Goal: Communication & Community: Answer question/provide support

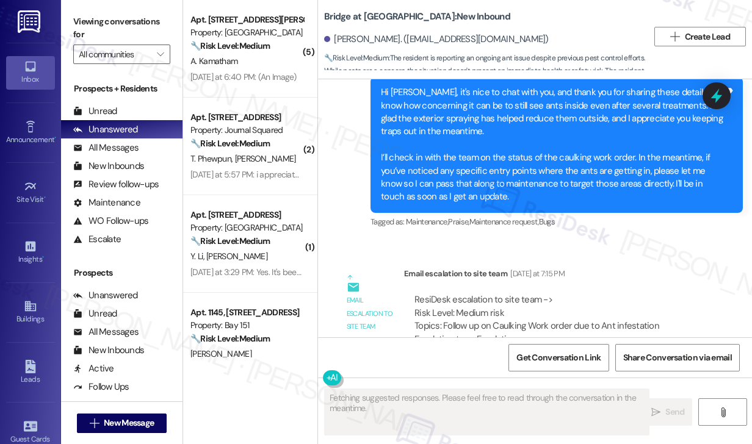
scroll to position [670, 0]
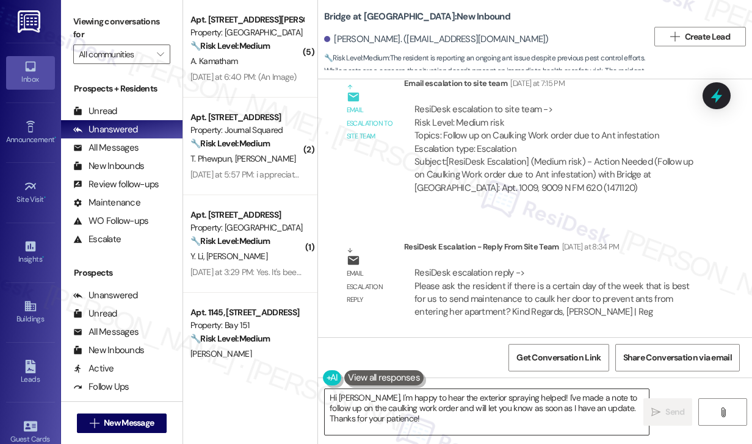
click at [399, 410] on textarea "Hi [PERSON_NAME], I'm happy to hear the exterior spraying helped! I've made a n…" at bounding box center [487, 412] width 324 height 46
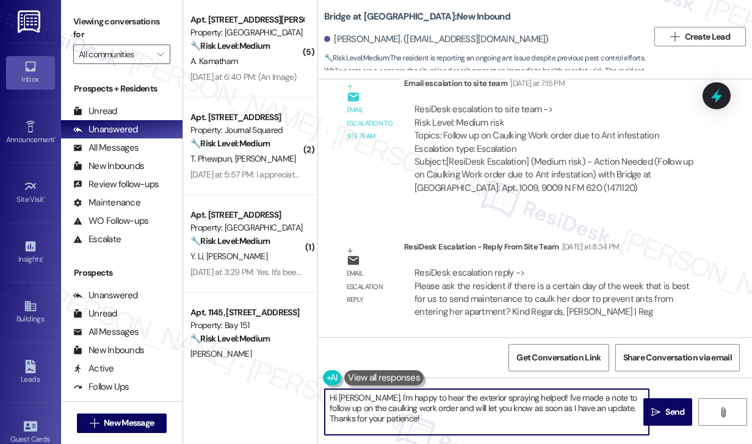
click at [399, 410] on textarea "Hi [PERSON_NAME], I'm happy to hear the exterior spraying helped! I've made a n…" at bounding box center [487, 412] width 324 height 46
click at [402, 417] on textarea "Hi [PERSON_NAME], I'm happy to hear the exterior spraying helped! I've made a n…" at bounding box center [487, 412] width 324 height 46
drag, startPoint x: 402, startPoint y: 421, endPoint x: 367, endPoint y: 396, distance: 43.4
click at [367, 396] on textarea "Hi [PERSON_NAME], I'm happy to hear the exterior spraying helped! I've made a n…" at bounding box center [487, 412] width 324 height 46
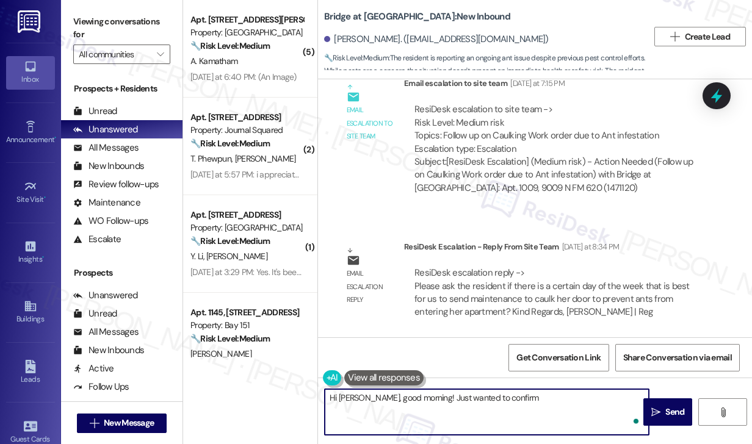
paste textarea "is a certain day of the week that is best for us to send maintenance to caulk h…"
click at [502, 395] on textarea "Hi [PERSON_NAME], good morning! Just wanted to confirm is a certain day of the …" at bounding box center [487, 412] width 324 height 46
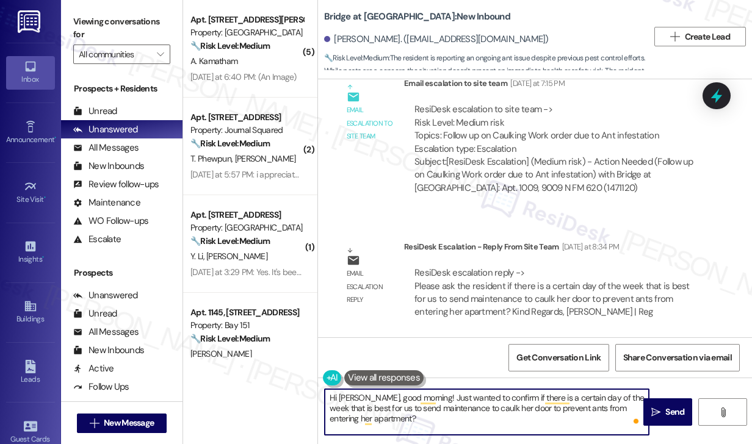
click at [483, 411] on textarea "Hi [PERSON_NAME], good morning! Just wanted to confirm if there is a certain da…" at bounding box center [487, 412] width 324 height 46
click at [430, 414] on textarea "Hi [PERSON_NAME], good morning! Just wanted to confirm if there is a certain da…" at bounding box center [487, 412] width 324 height 46
click at [628, 403] on textarea "Hi [PERSON_NAME], good morning! Just wanted to confirm if there is a certain da…" at bounding box center [487, 412] width 324 height 46
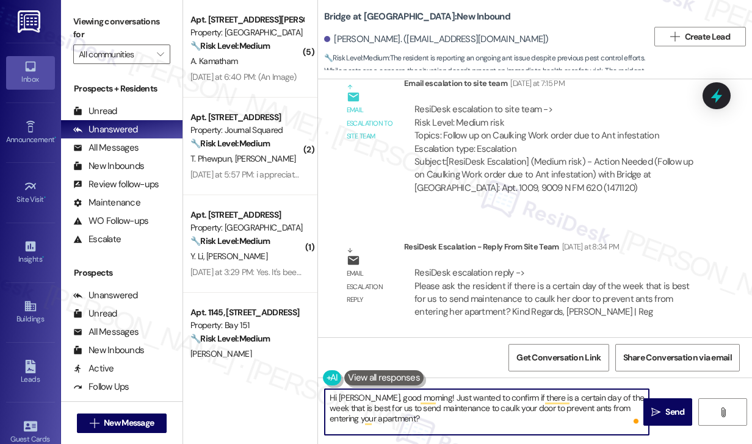
click at [454, 429] on textarea "Hi [PERSON_NAME], good morning! Just wanted to confirm if there is a certain da…" at bounding box center [487, 412] width 324 height 46
click at [487, 400] on textarea "Hi [PERSON_NAME], good morning! Just wanted to confirm if there is a certain da…" at bounding box center [487, 412] width 324 height 46
click at [477, 418] on textarea "Hi [PERSON_NAME], good morning! Just wanted to confirm if there is a certain da…" at bounding box center [487, 412] width 324 height 46
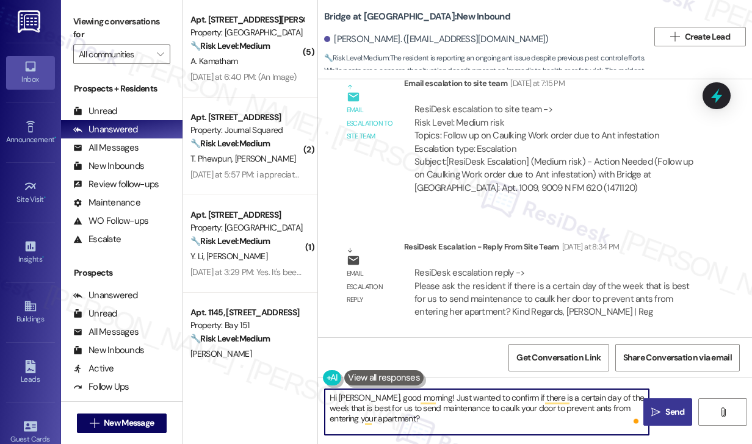
type textarea "Hi [PERSON_NAME], good morning! Just wanted to confirm if there is a certain da…"
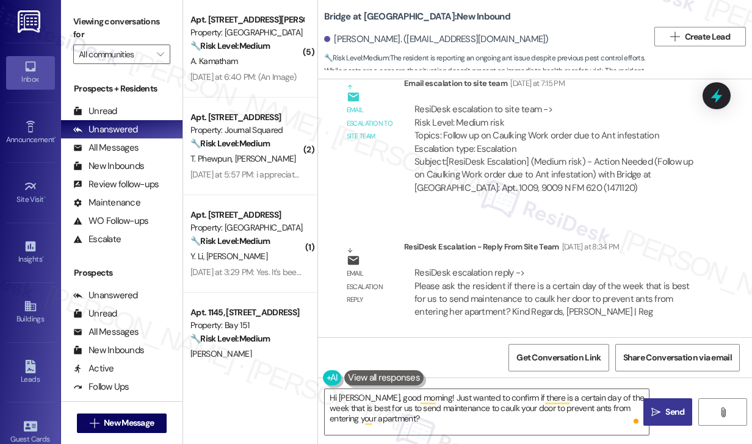
click at [656, 413] on icon "" at bounding box center [655, 413] width 9 height 10
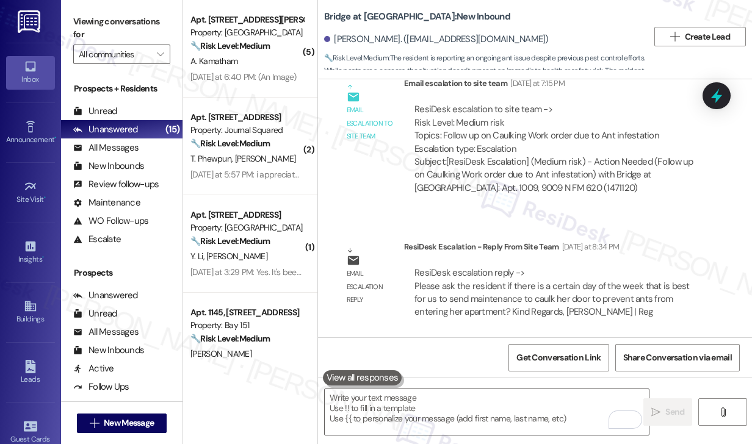
click at [489, 161] on div "Subject: [ResiDesk Escalation] (Medium risk) - Action Needed (Follow up on Caul…" at bounding box center [556, 175] width 284 height 39
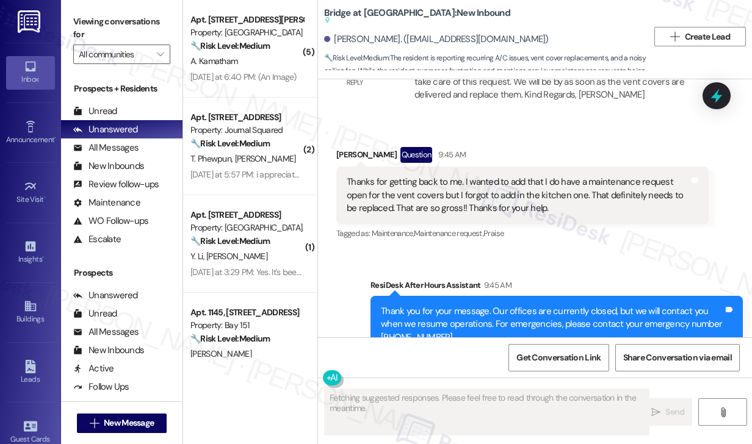
scroll to position [1138, 0]
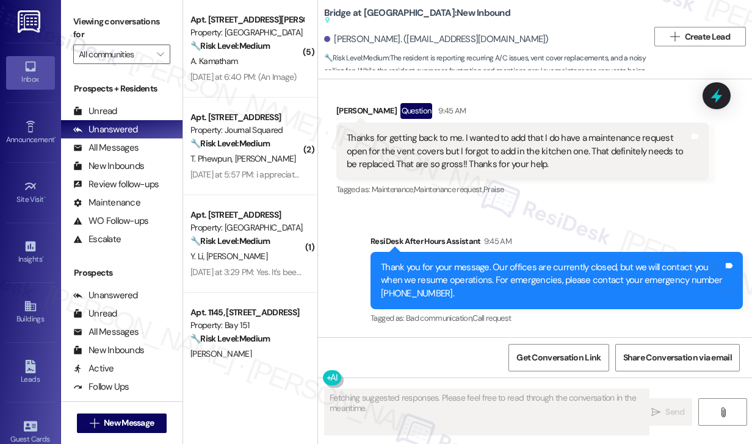
click at [460, 157] on div "Thanks for getting back to me. I wanted to add that I do have a maintenance req…" at bounding box center [518, 151] width 342 height 39
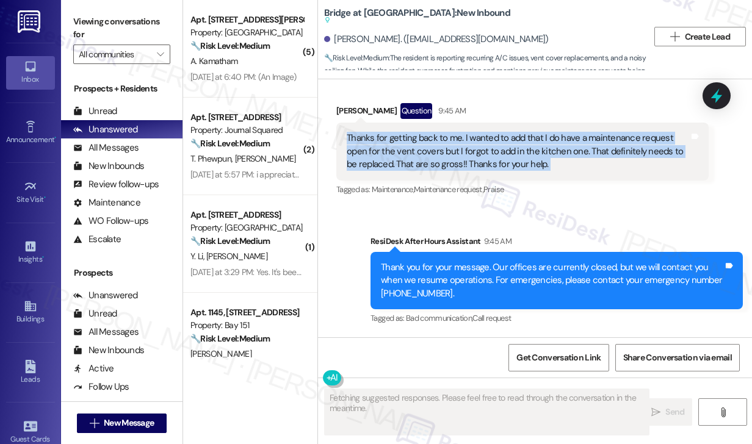
click at [460, 157] on div "Thanks for getting back to me. I wanted to add that I do have a maintenance req…" at bounding box center [518, 151] width 342 height 39
click at [503, 147] on div "Thanks for getting back to me. I wanted to add that I do have a maintenance req…" at bounding box center [518, 151] width 342 height 39
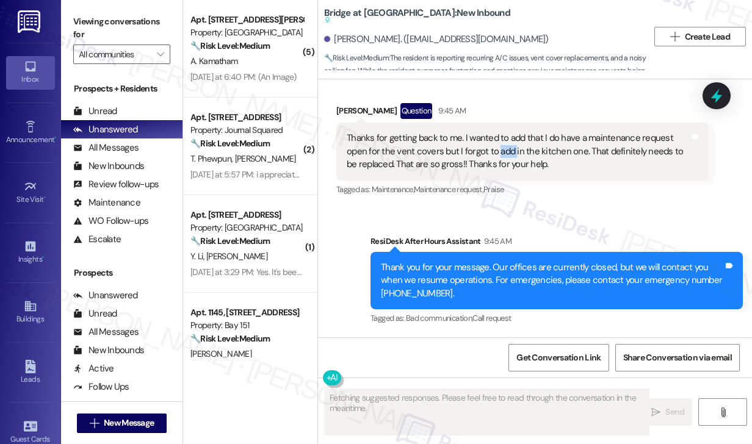
click at [503, 147] on div "Thanks for getting back to me. I wanted to add that I do have a maintenance req…" at bounding box center [518, 151] width 342 height 39
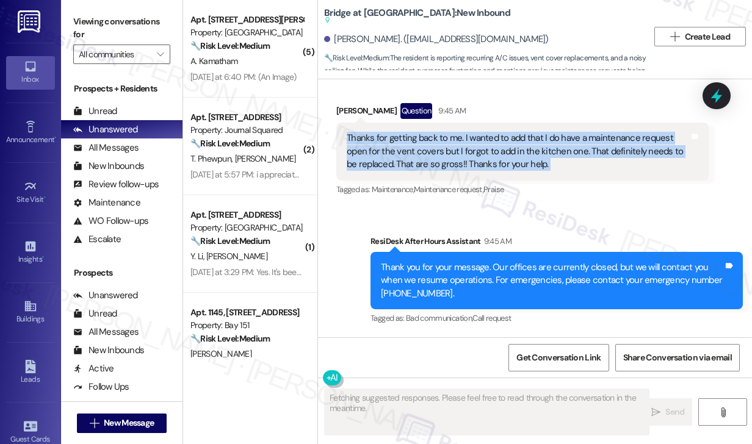
click at [503, 147] on div "Thanks for getting back to me. I wanted to add that I do have a maintenance req…" at bounding box center [518, 151] width 342 height 39
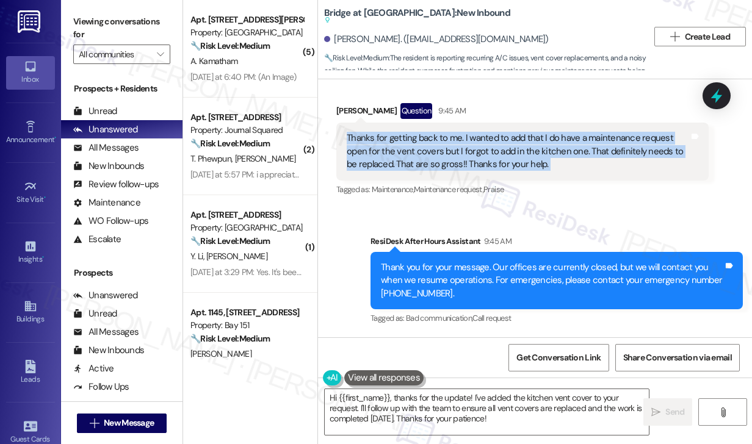
click at [402, 168] on div "Thanks for getting back to me. I wanted to add that I do have a maintenance req…" at bounding box center [518, 151] width 342 height 39
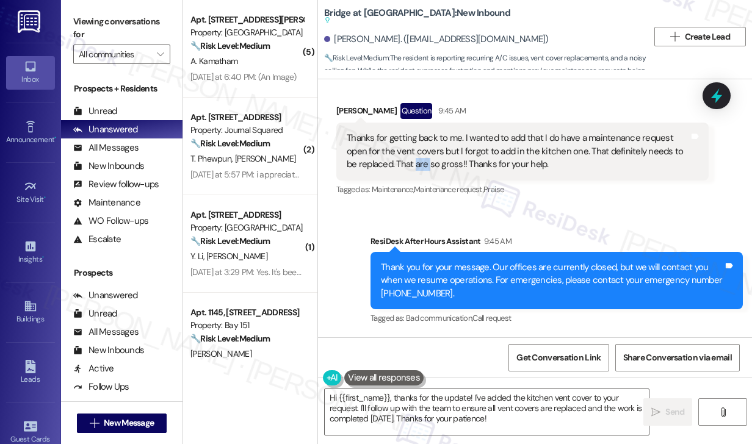
click at [402, 168] on div "Thanks for getting back to me. I wanted to add that I do have a maintenance req…" at bounding box center [518, 151] width 342 height 39
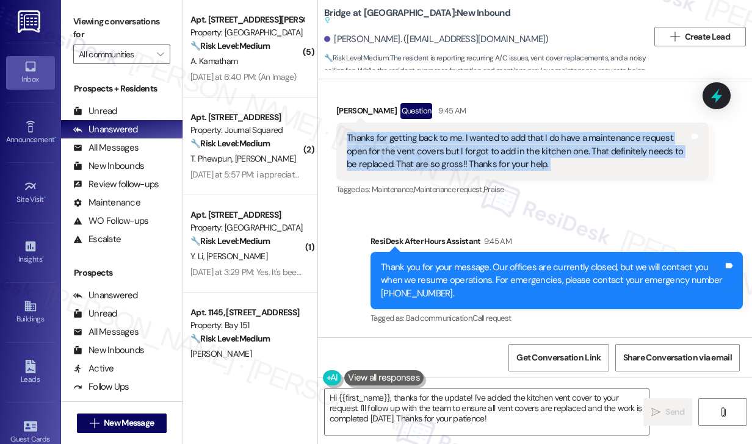
click at [402, 168] on div "Thanks for getting back to me. I wanted to add that I do have a maintenance req…" at bounding box center [518, 151] width 342 height 39
click at [434, 417] on textarea "Hi {{first_name}}, thanks for the update! I've added the kitchen vent cover to …" at bounding box center [487, 412] width 324 height 46
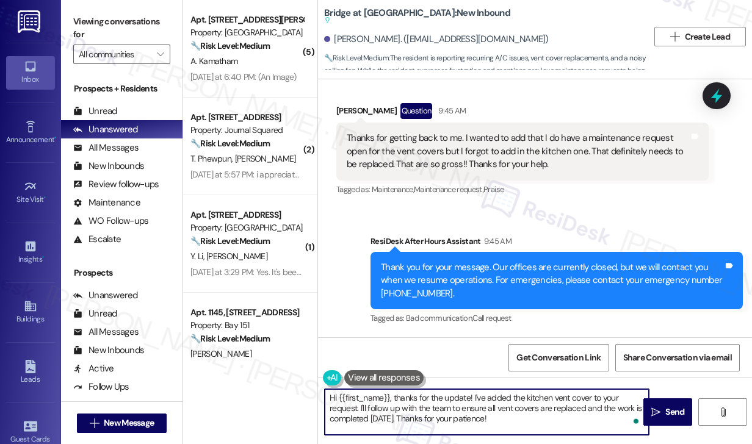
drag, startPoint x: 548, startPoint y: 420, endPoint x: 473, endPoint y: 393, distance: 79.7
click at [473, 393] on textarea "Hi {{first_name}}, thanks for the update! I've added the kitchen vent cover to …" at bounding box center [487, 412] width 324 height 46
paste textarea "we have a work order in the queue to take care of this request. We will be by a…"
click at [347, 410] on textarea "Hi {{first_name}}, thanks for the update! We have a work order in the queue to …" at bounding box center [487, 412] width 324 height 46
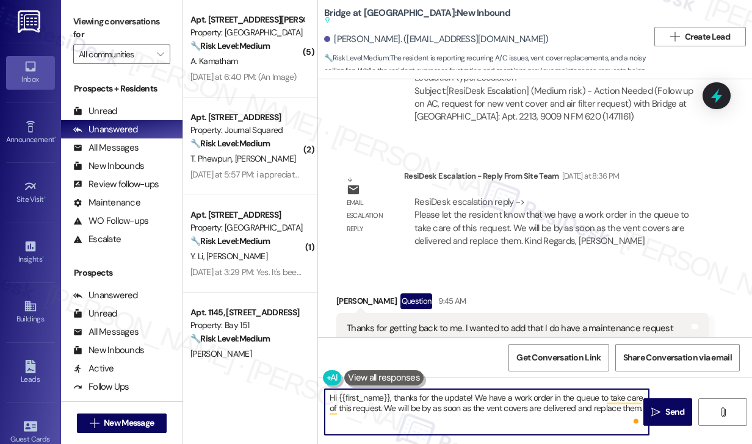
scroll to position [1016, 0]
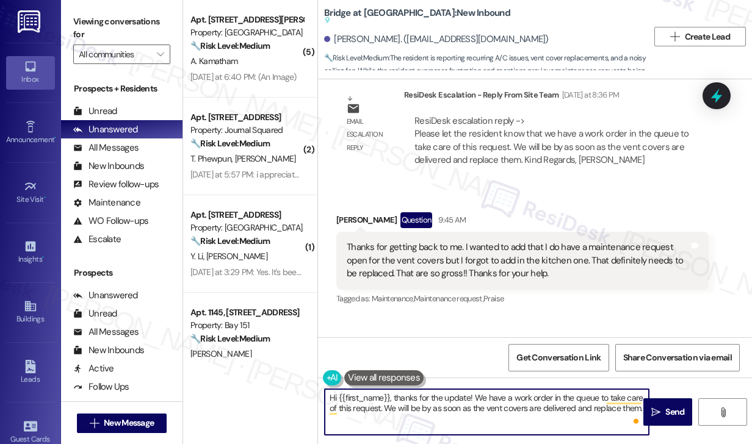
type textarea "Hi {{first_name}}, thanks for the update! We have a work order in the queue to …"
click at [489, 259] on div "Thanks for getting back to me. I wanted to add that I do have a maintenance req…" at bounding box center [518, 260] width 342 height 39
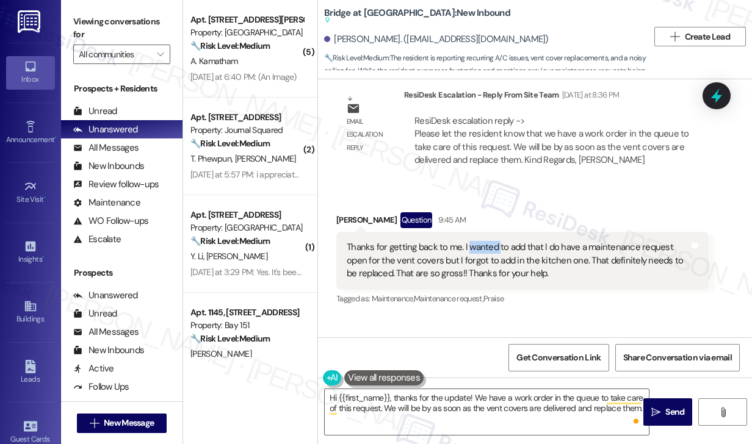
click at [489, 259] on div "Thanks for getting back to me. I wanted to add that I do have a maintenance req…" at bounding box center [518, 260] width 342 height 39
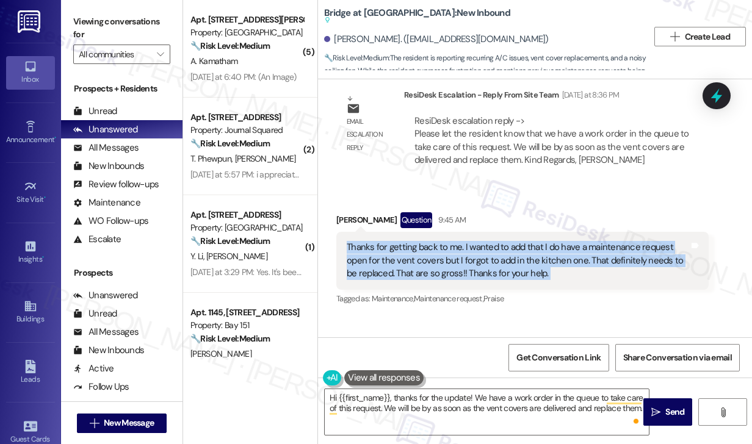
click at [489, 259] on div "Thanks for getting back to me. I wanted to add that I do have a maintenance req…" at bounding box center [518, 260] width 342 height 39
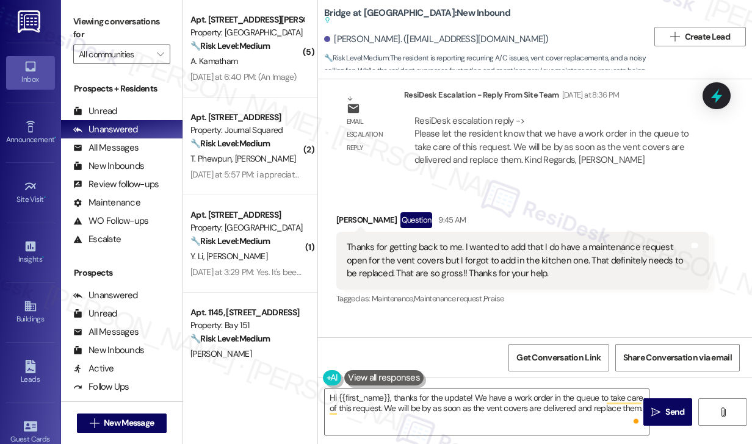
click at [511, 220] on div "Received via SMS [PERSON_NAME] Question 9:45 AM Thanks for getting back to me. …" at bounding box center [522, 260] width 391 height 114
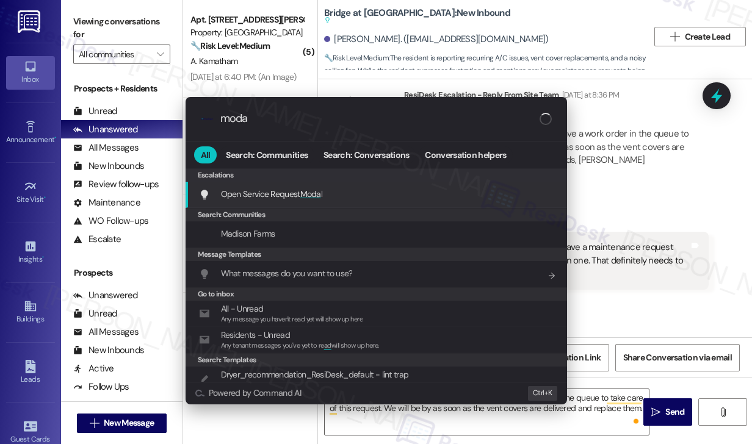
type input "modal"
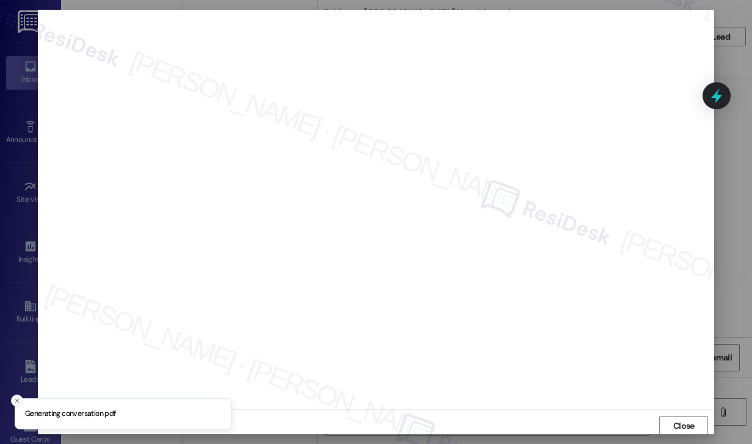
scroll to position [1, 0]
click at [682, 429] on span "Close" at bounding box center [683, 425] width 21 height 13
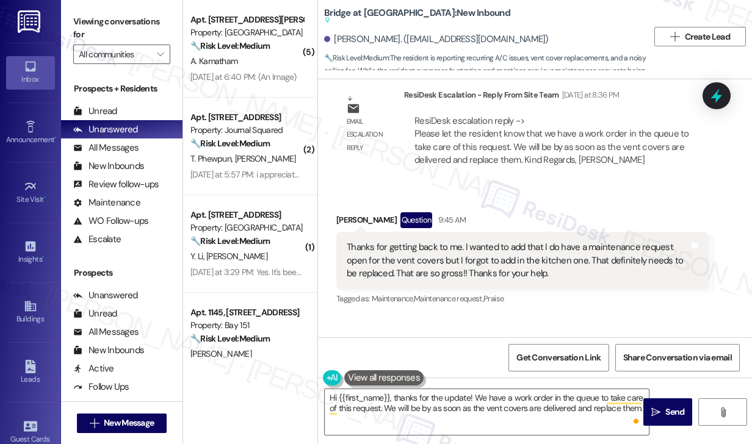
click at [433, 157] on div "ResiDesk escalation reply -> Please let the resident know that we have a work o…" at bounding box center [551, 140] width 275 height 51
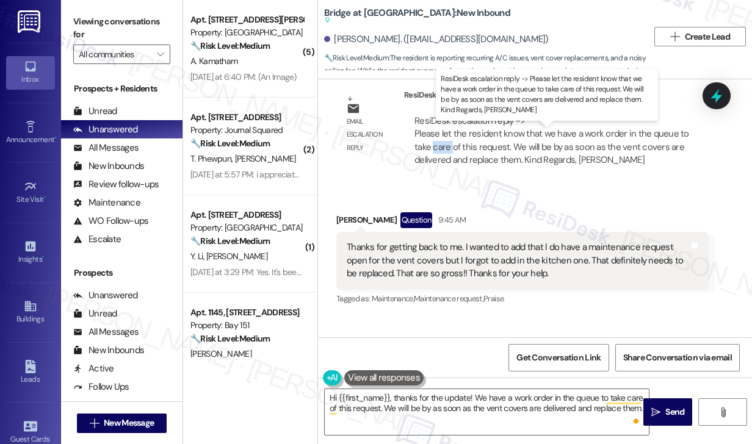
click at [433, 157] on div "ResiDesk escalation reply -> Please let the resident know that we have a work o…" at bounding box center [551, 140] width 275 height 51
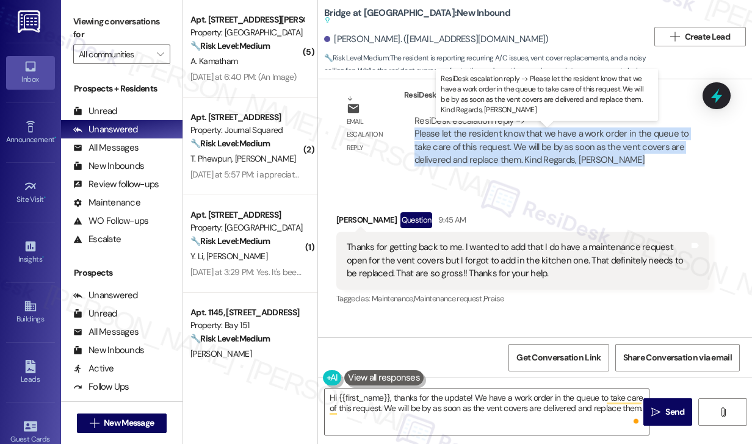
click at [433, 157] on div "ResiDesk escalation reply -> Please let the resident know that we have a work o…" at bounding box center [551, 140] width 275 height 51
click at [485, 157] on div "ResiDesk escalation reply -> Please let the resident know that we have a work o…" at bounding box center [551, 140] width 275 height 51
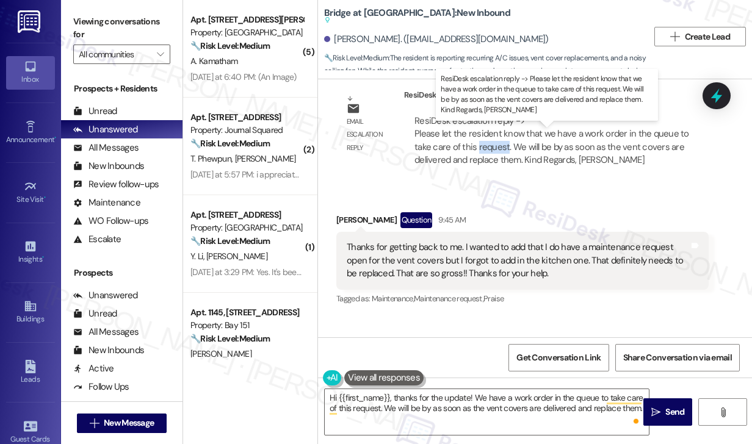
click at [485, 157] on div "ResiDesk escalation reply -> Please let the resident know that we have a work o…" at bounding box center [551, 140] width 275 height 51
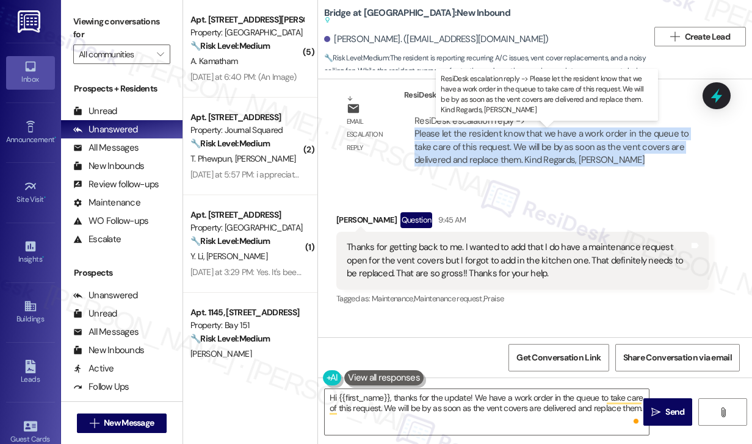
click at [485, 157] on div "ResiDesk escalation reply -> Please let the resident know that we have a work o…" at bounding box center [551, 140] width 275 height 51
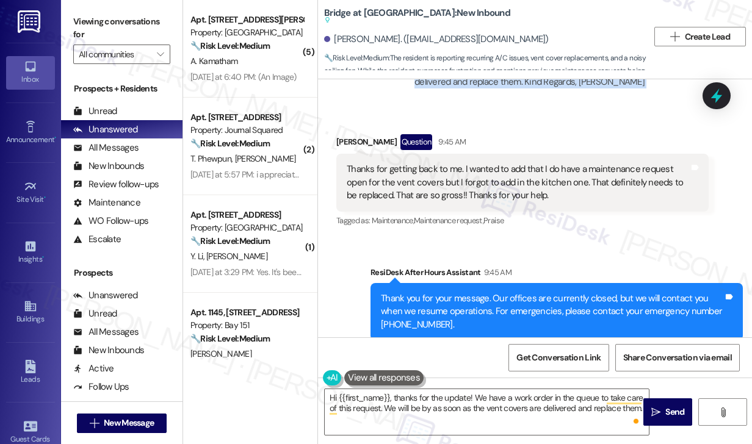
scroll to position [1138, 0]
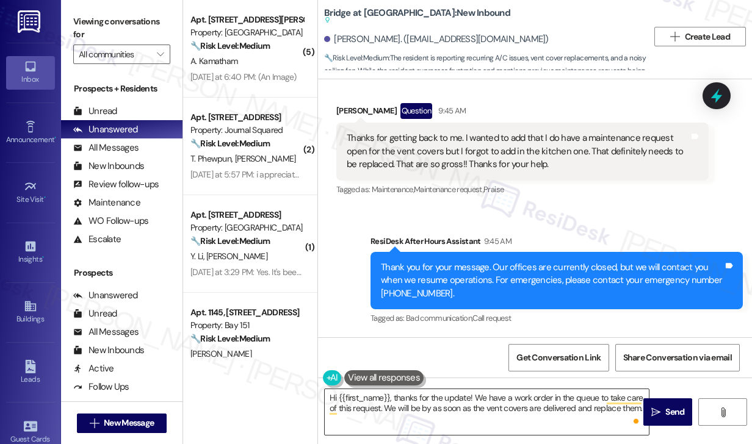
click at [452, 405] on textarea "Hi {{first_name}}, thanks for the update! We have a work order in the queue to …" at bounding box center [487, 412] width 324 height 46
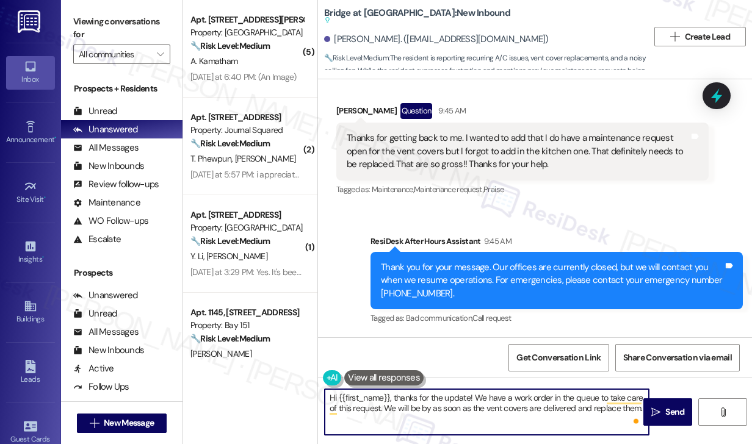
click at [557, 407] on textarea "Hi {{first_name}}, thanks for the update! We have a work order in the queue to …" at bounding box center [487, 412] width 324 height 46
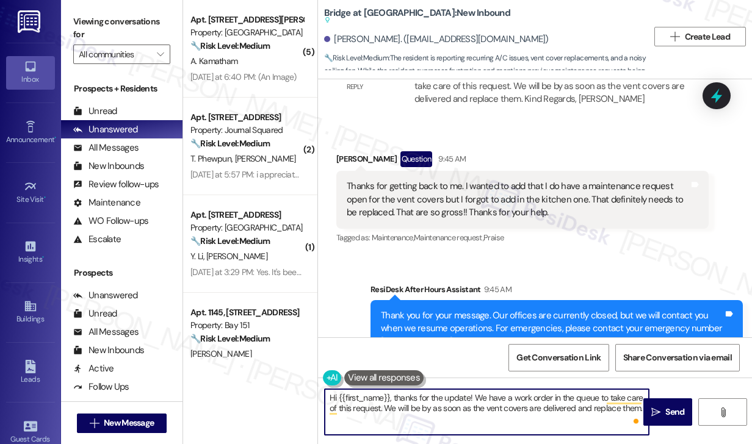
scroll to position [1077, 0]
click at [414, 214] on div "Thanks for getting back to me. I wanted to add that I do have a maintenance req…" at bounding box center [518, 199] width 342 height 39
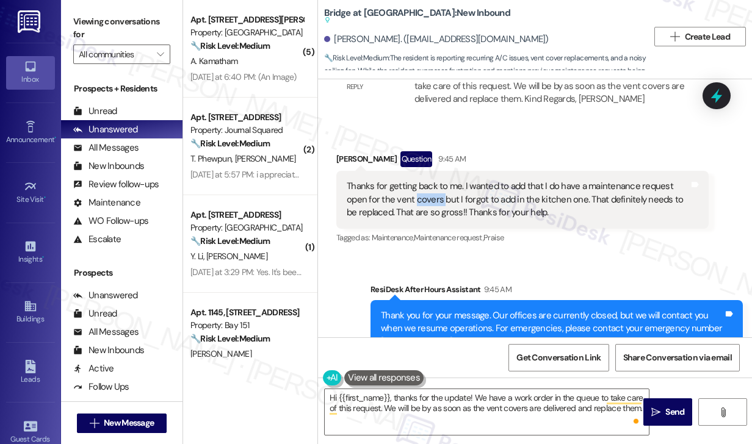
click at [414, 214] on div "Thanks for getting back to me. I wanted to add that I do have a maintenance req…" at bounding box center [518, 199] width 342 height 39
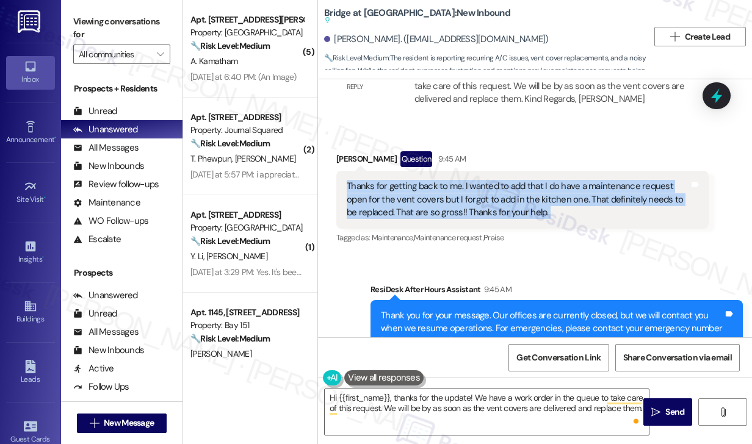
click at [414, 214] on div "Thanks for getting back to me. I wanted to add that I do have a maintenance req…" at bounding box center [518, 199] width 342 height 39
copy div "Thanks for getting back to me. I wanted to add that I do have a maintenance req…"
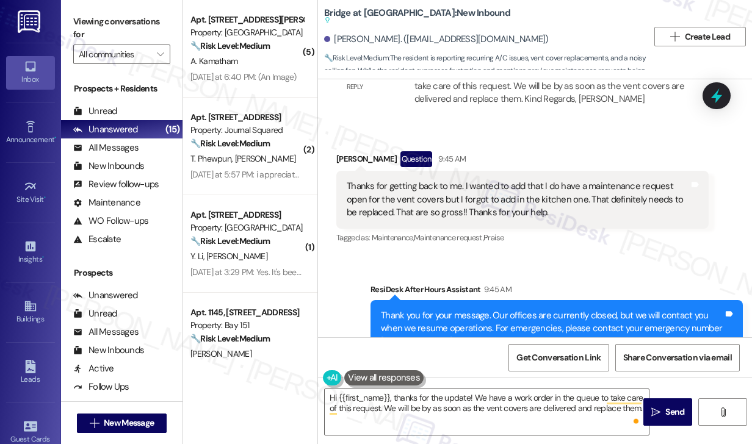
click at [136, 20] on label "Viewing conversations for" at bounding box center [121, 28] width 97 height 32
click at [110, 12] on label "Viewing conversations for" at bounding box center [121, 28] width 97 height 32
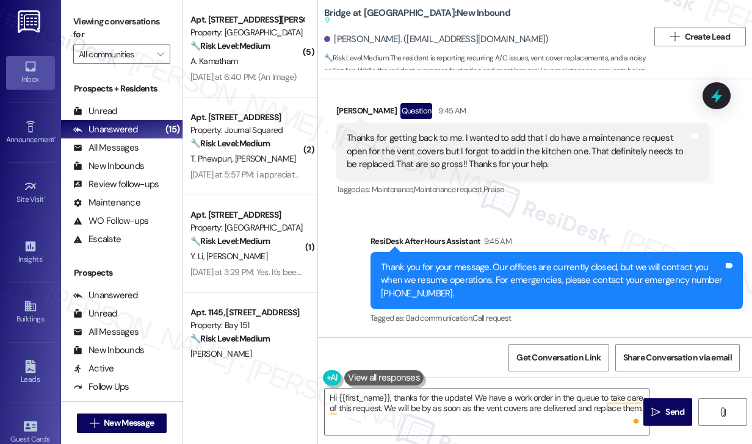
scroll to position [1138, 0]
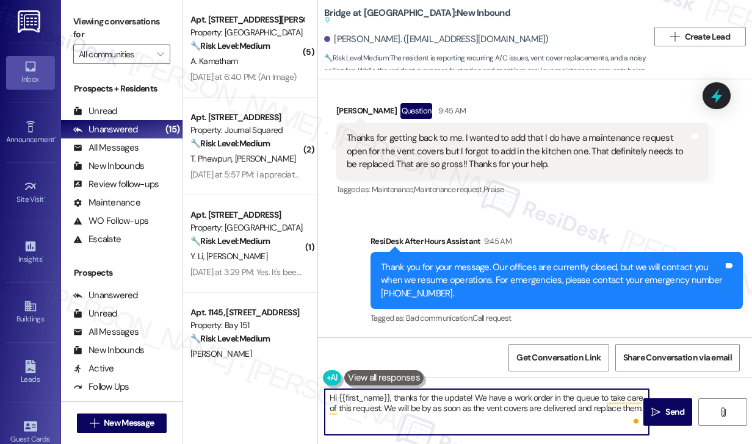
click at [516, 400] on textarea "Hi {{first_name}}, thanks for the update! We have a work order in the queue to …" at bounding box center [487, 412] width 324 height 46
click at [342, 410] on textarea "Hi {{first_name}}, thanks for the update! We have a work order in the queue to …" at bounding box center [487, 412] width 324 height 46
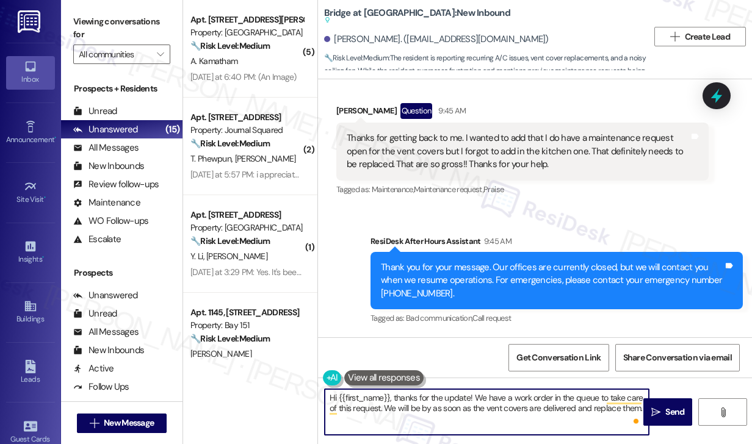
click at [342, 410] on textarea "Hi {{first_name}}, thanks for the update! We have a work order in the queue to …" at bounding box center [487, 412] width 324 height 46
click at [409, 407] on textarea "Hi {{first_name}}, thanks for the update! We have a work order in the queue to …" at bounding box center [487, 412] width 324 height 46
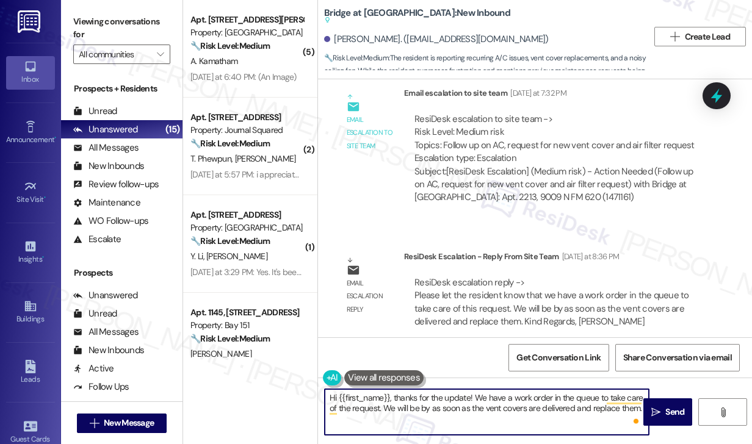
scroll to position [833, 0]
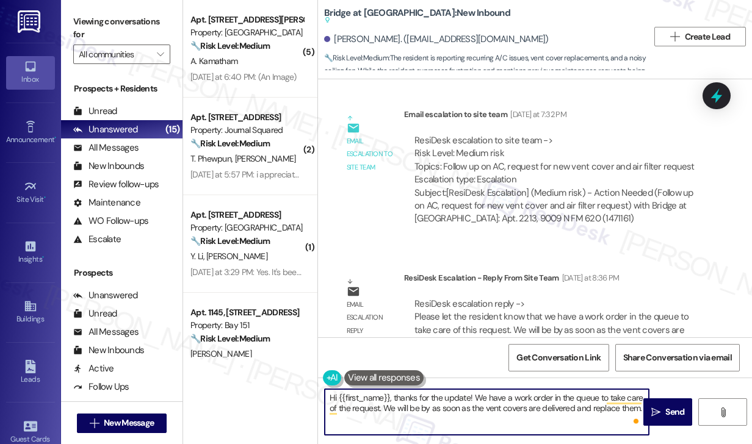
click at [358, 410] on textarea "Hi {{first_name}}, thanks for the update! We have a work order in the queue to …" at bounding box center [487, 412] width 324 height 46
click at [357, 410] on textarea "Hi {{first_name}}, thanks for the update! We have a work order in the queue to …" at bounding box center [487, 412] width 324 height 46
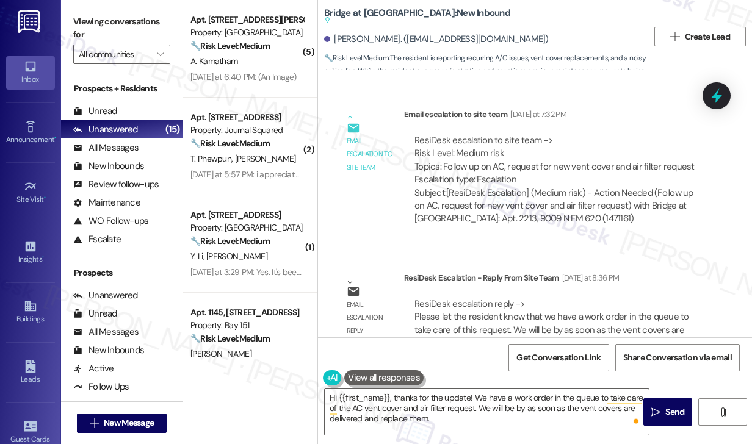
click at [90, 26] on label "Viewing conversations for" at bounding box center [121, 28] width 97 height 32
click at [487, 418] on textarea "Hi {{first_name}}, thanks for the update! We have a work order in the queue to …" at bounding box center [487, 412] width 324 height 46
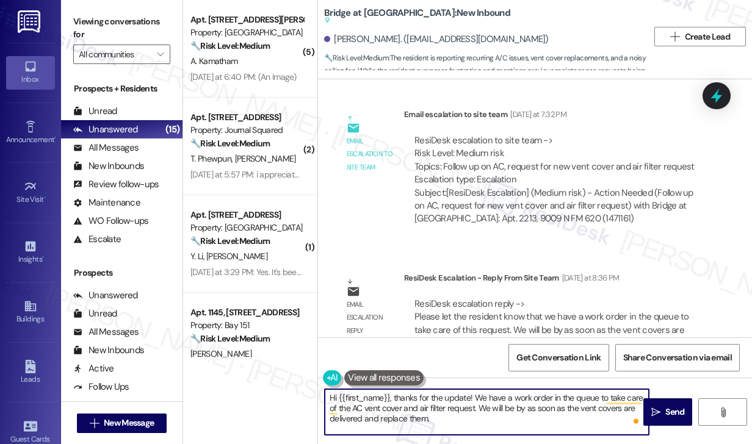
click at [512, 412] on textarea "Hi {{first_name}}, thanks for the update! We have a work order in the queue to …" at bounding box center [487, 412] width 324 height 46
click at [433, 412] on textarea "Hi {{first_name}}, thanks for the update! We have a work order in the queue to …" at bounding box center [487, 412] width 324 height 46
click at [474, 407] on textarea "Hi {{first_name}}, thanks for the update! We have a work order in the queue to …" at bounding box center [487, 412] width 324 height 46
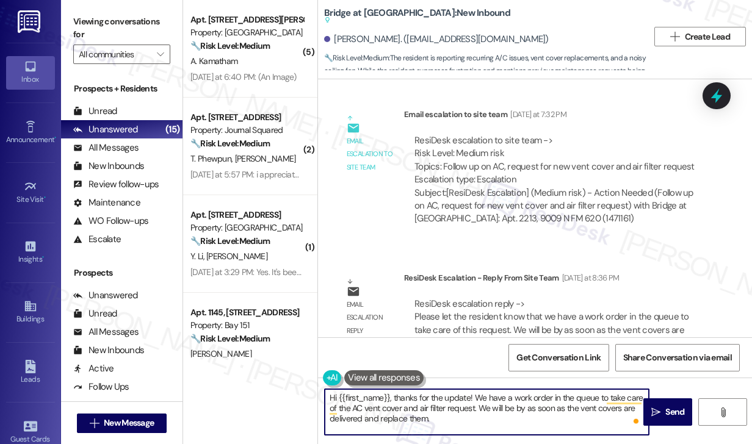
click at [472, 418] on textarea "Hi {{first_name}}, thanks for the update! We have a work order in the queue to …" at bounding box center [487, 412] width 324 height 46
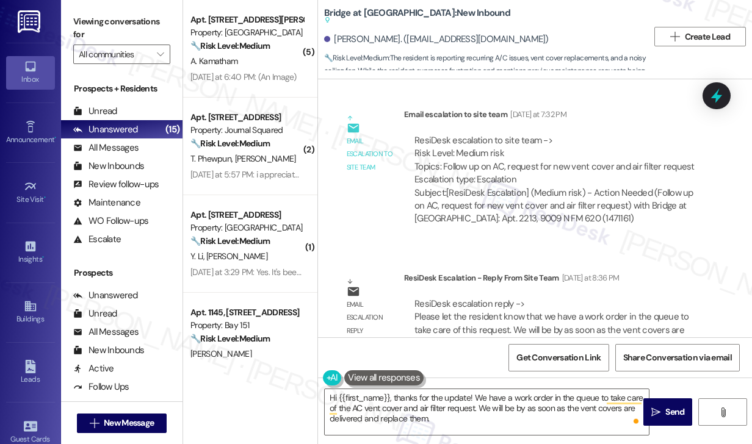
click at [112, 27] on label "Viewing conversations for" at bounding box center [121, 28] width 97 height 32
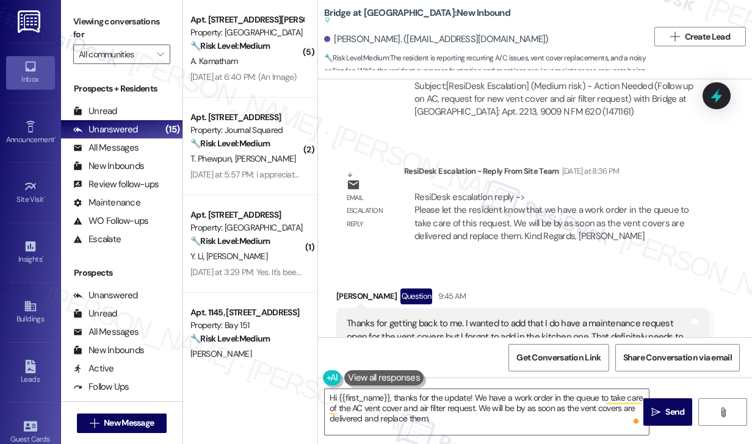
scroll to position [1016, 0]
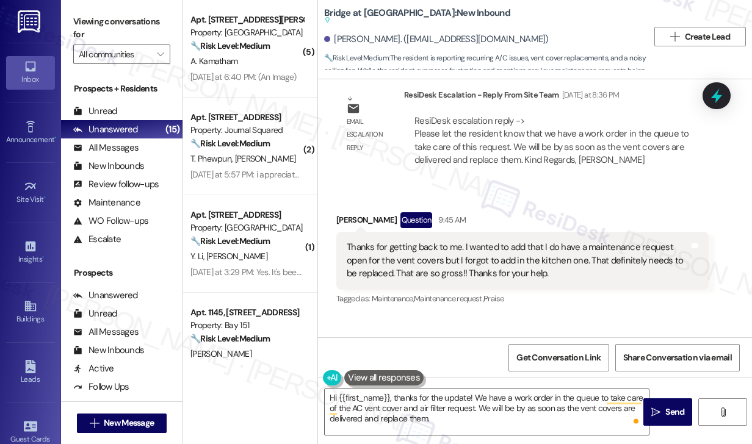
click at [454, 270] on div "Thanks for getting back to me. I wanted to add that I do have a maintenance req…" at bounding box center [518, 260] width 342 height 39
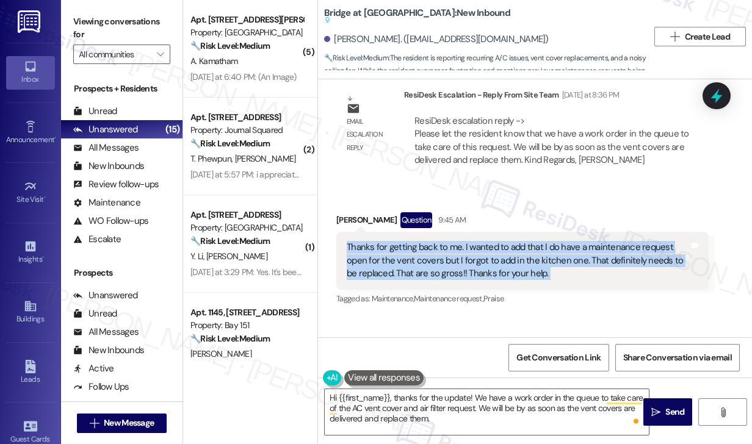
click at [454, 270] on div "Thanks for getting back to me. I wanted to add that I do have a maintenance req…" at bounding box center [518, 260] width 342 height 39
click at [502, 271] on div "Thanks for getting back to me. I wanted to add that I do have a maintenance req…" at bounding box center [518, 260] width 342 height 39
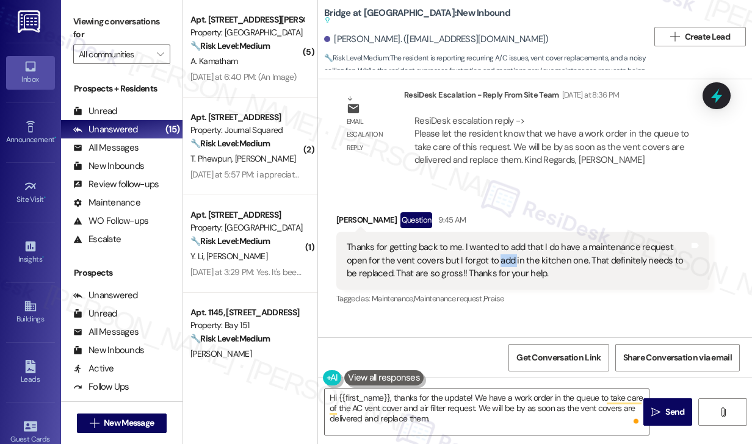
click at [502, 271] on div "Thanks for getting back to me. I wanted to add that I do have a maintenance req…" at bounding box center [518, 260] width 342 height 39
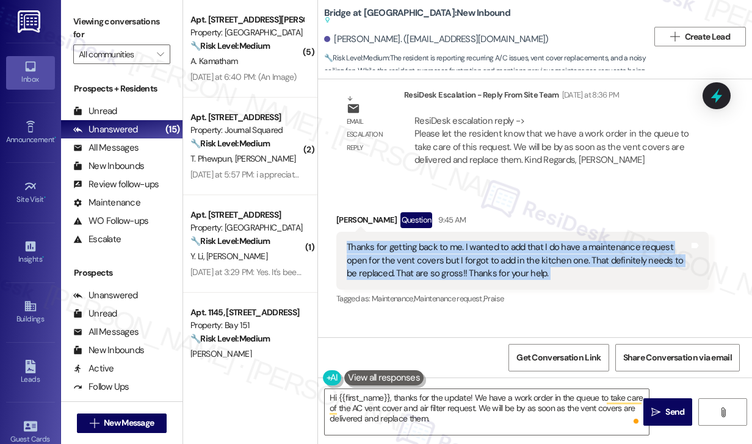
click at [502, 271] on div "Thanks for getting back to me. I wanted to add that I do have a maintenance req…" at bounding box center [518, 260] width 342 height 39
click at [565, 276] on div "Thanks for getting back to me. I wanted to add that I do have a maintenance req…" at bounding box center [518, 260] width 342 height 39
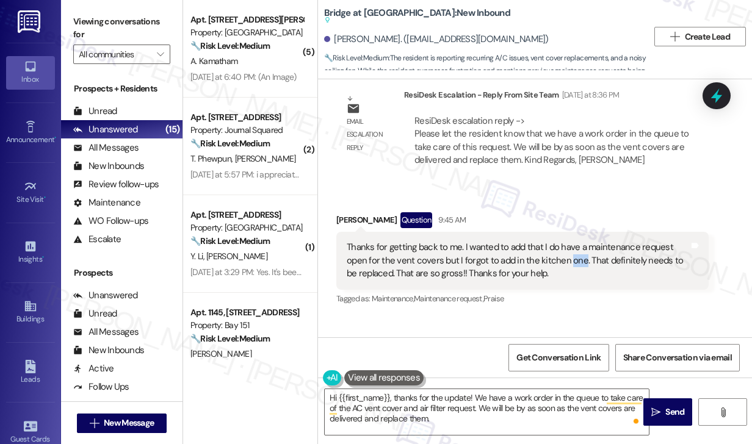
click at [565, 276] on div "Thanks for getting back to me. I wanted to add that I do have a maintenance req…" at bounding box center [518, 260] width 342 height 39
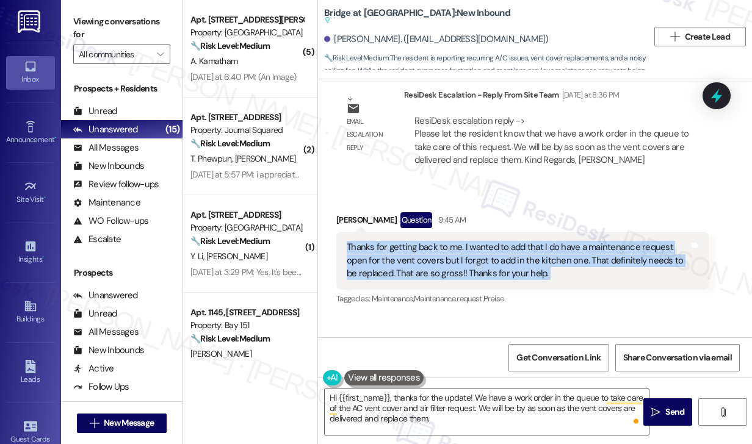
click at [566, 276] on div "Thanks for getting back to me. I wanted to add that I do have a maintenance req…" at bounding box center [518, 260] width 342 height 39
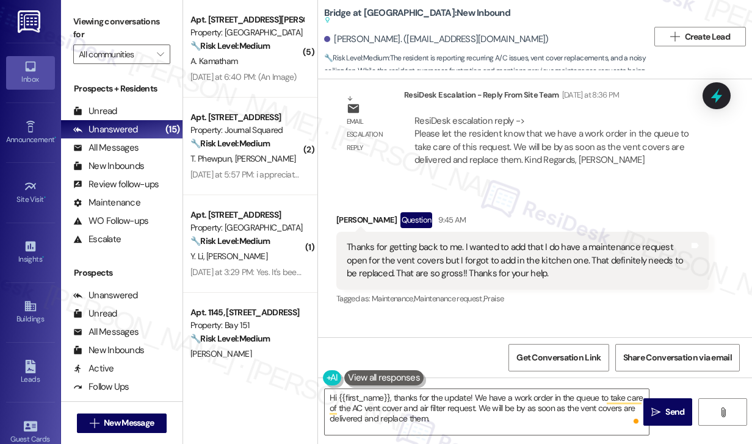
click at [90, 27] on label "Viewing conversations for" at bounding box center [121, 28] width 97 height 32
click at [459, 419] on textarea "Hi {{first_name}}, thanks for the update! We have a work order in the queue to …" at bounding box center [487, 412] width 324 height 46
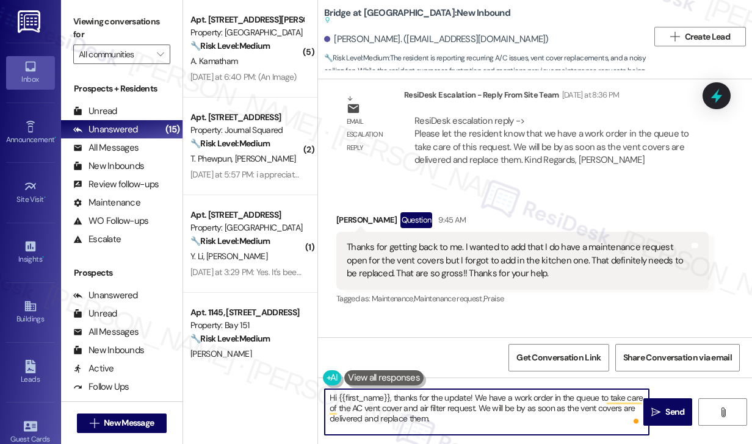
paste textarea "Just to be thorough, are there any other vent covers in your unit that also nee…"
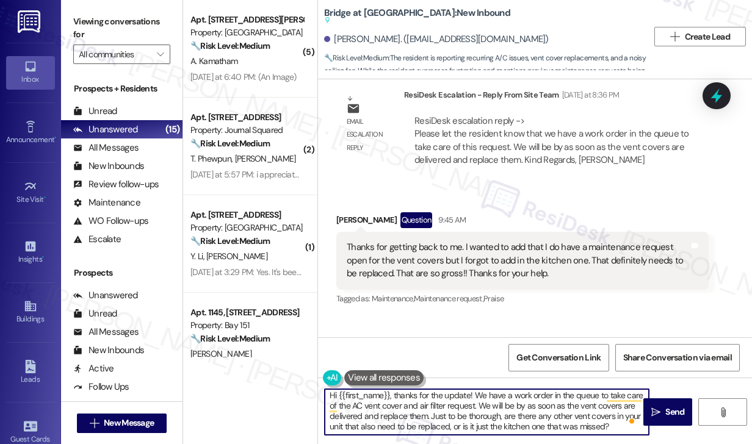
scroll to position [2, 0]
click at [458, 400] on textarea "Hi {{first_name}}, thanks for the update! We have a work order in the queue to …" at bounding box center [487, 412] width 324 height 46
click at [491, 405] on textarea "Hi {{first_name}}, thanks for the update! We have a work order in the queue to …" at bounding box center [487, 412] width 324 height 46
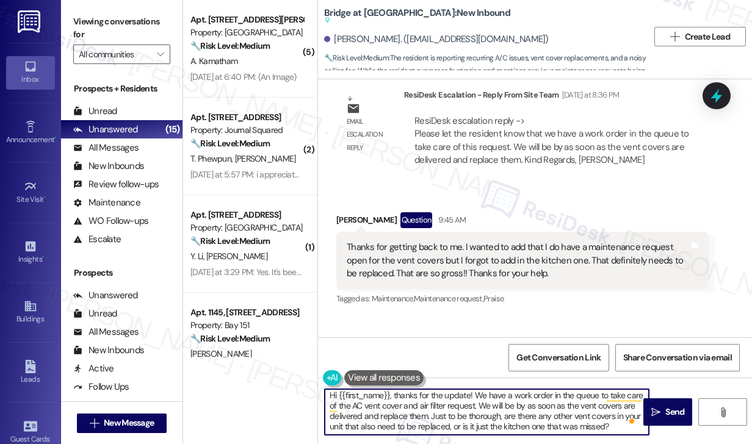
click at [456, 416] on textarea "Hi {{first_name}}, thanks for the update! We have a work order in the queue to …" at bounding box center [487, 412] width 324 height 46
click at [413, 423] on textarea "Hi {{first_name}}, thanks for the update! We have a work order in the queue to …" at bounding box center [487, 412] width 324 height 46
click at [612, 427] on textarea "Hi {{first_name}}, thanks for the update! We have a work order in the queue to …" at bounding box center [487, 412] width 324 height 46
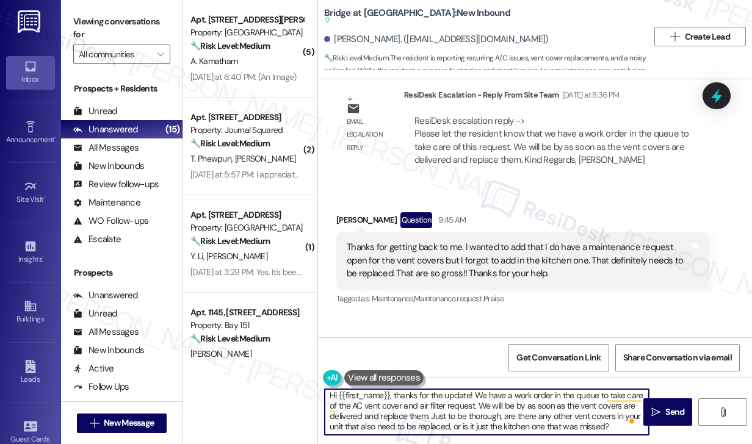
click at [361, 423] on textarea "Hi {{first_name}}, thanks for the update! We have a work order in the queue to …" at bounding box center [487, 412] width 324 height 46
click at [510, 420] on textarea "Hi {{first_name}}, thanks for the update! We have a work order in the queue to …" at bounding box center [487, 412] width 324 height 46
drag, startPoint x: 534, startPoint y: 417, endPoint x: 524, endPoint y: 417, distance: 9.2
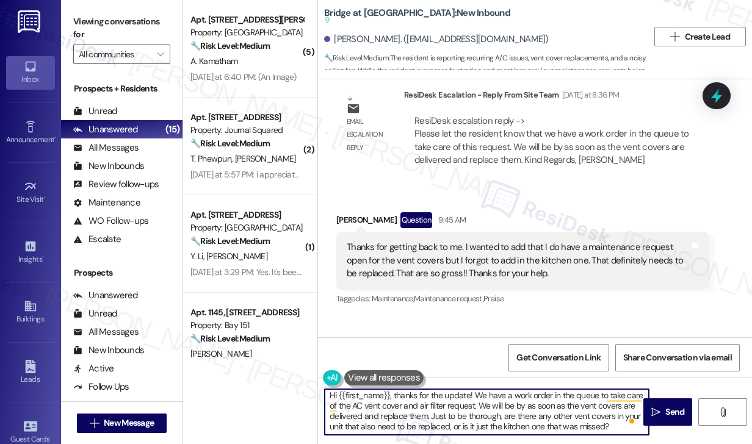
click at [534, 417] on textarea "Hi {{first_name}}, thanks for the update! We have a work order in the queue to …" at bounding box center [487, 412] width 324 height 46
drag, startPoint x: 430, startPoint y: 416, endPoint x: 503, endPoint y: 412, distance: 73.3
click at [503, 412] on textarea "Hi {{first_name}}, thanks for the update! We have a work order in the queue to …" at bounding box center [487, 412] width 324 height 46
click at [522, 412] on textarea "Hi {{first_name}}, thanks for the update! We have a work order in the queue to …" at bounding box center [487, 412] width 324 height 46
drag, startPoint x: 501, startPoint y: 416, endPoint x: 549, endPoint y: 414, distance: 48.9
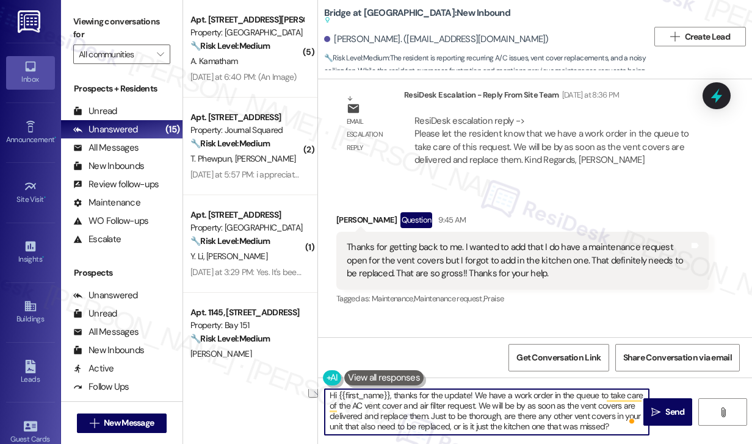
click at [549, 414] on textarea "Hi {{first_name}}, thanks for the update! We have a work order in the queue to …" at bounding box center [487, 412] width 324 height 46
click at [528, 415] on textarea "Hi {{first_name}}, thanks for the update! We have a work order in the queue to …" at bounding box center [487, 412] width 324 height 46
drag, startPoint x: 497, startPoint y: 414, endPoint x: 467, endPoint y: 414, distance: 29.9
click at [467, 414] on textarea "Hi {{first_name}}, thanks for the update! We have a work order in the queue to …" at bounding box center [487, 412] width 324 height 46
click at [472, 414] on textarea "Hi {{first_name}}, thanks for the update! We have a work order in the queue to …" at bounding box center [487, 412] width 324 height 46
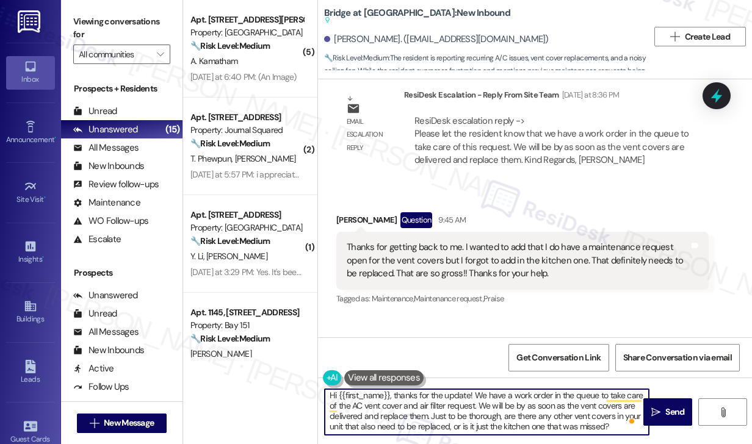
click at [472, 414] on textarea "Hi {{first_name}}, thanks for the update! We have a work order in the queue to …" at bounding box center [487, 412] width 324 height 46
click at [529, 407] on textarea "Hi {{first_name}}, thanks for the update! We have a work order in the queue to …" at bounding box center [487, 412] width 324 height 46
drag, startPoint x: 412, startPoint y: 418, endPoint x: 530, endPoint y: 425, distance: 118.0
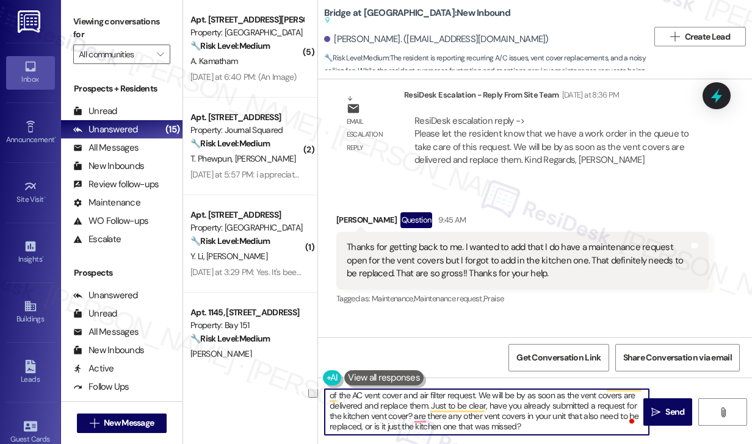
click at [530, 425] on textarea "Hi {{first_name}}, thanks for the update! We have a work order in the queue to …" at bounding box center [487, 412] width 324 height 46
click at [596, 414] on textarea "Hi {{first_name}}, thanks for the update! We have a work order in the queue to …" at bounding box center [487, 412] width 324 height 46
click at [527, 424] on textarea "Hi {{first_name}}, thanks for the update! We have a work order in the queue to …" at bounding box center [487, 412] width 324 height 46
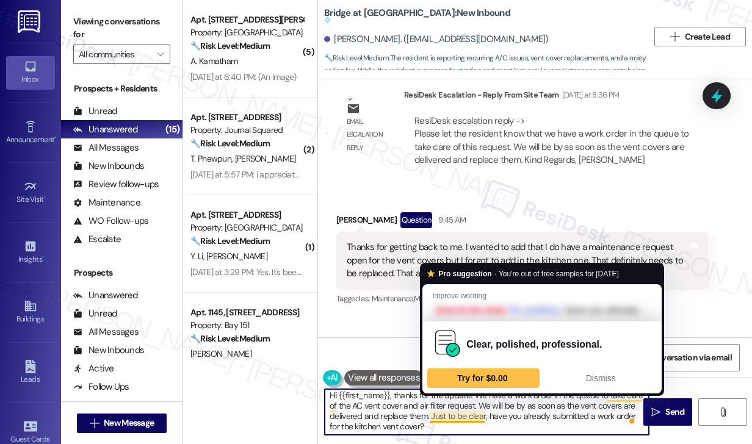
click at [527, 424] on textarea "Hi {{first_name}}, thanks for the update! We have a work order in the queue to …" at bounding box center [487, 412] width 324 height 46
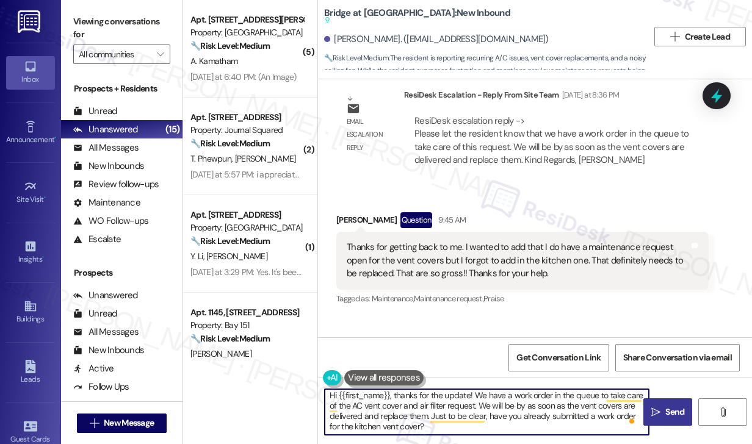
type textarea "Hi {{first_name}}, thanks for the update! We have a work order in the queue to …"
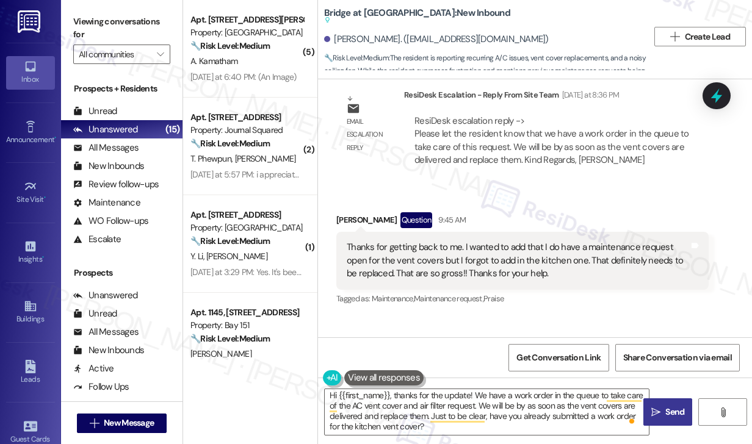
click at [659, 411] on icon "" at bounding box center [655, 413] width 9 height 10
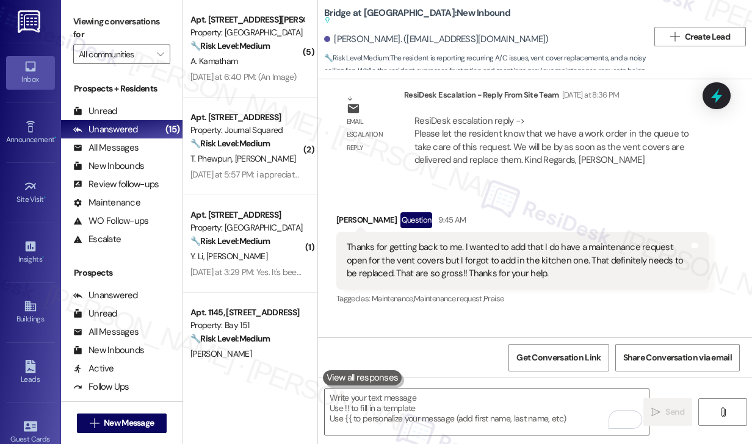
scroll to position [1138, 0]
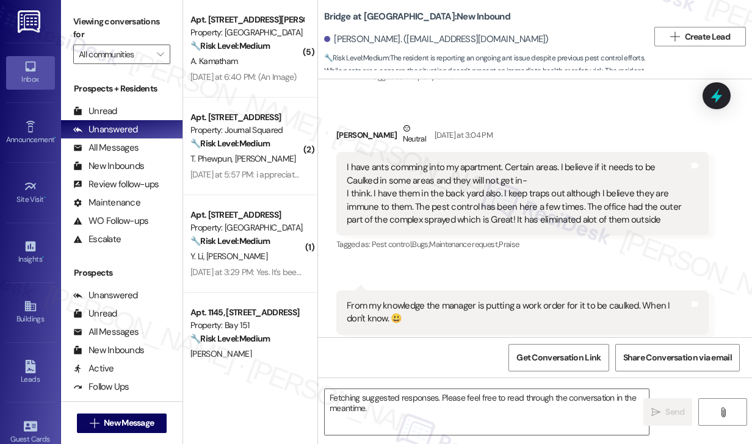
scroll to position [174, 0]
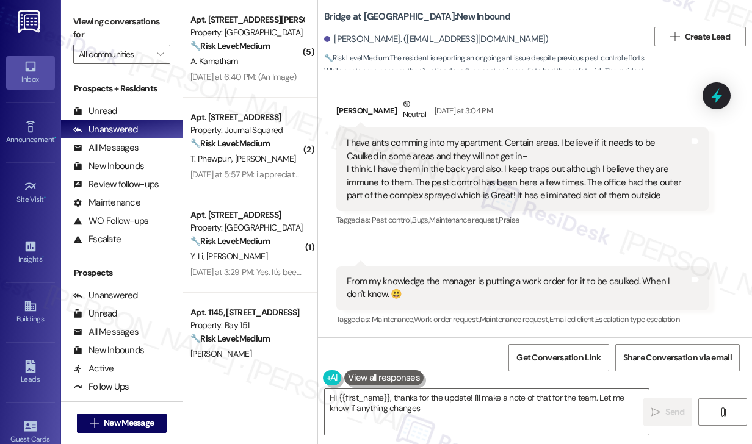
type textarea "Hi {{first_name}}, thanks for the update! I'll make a note of that for the team…"
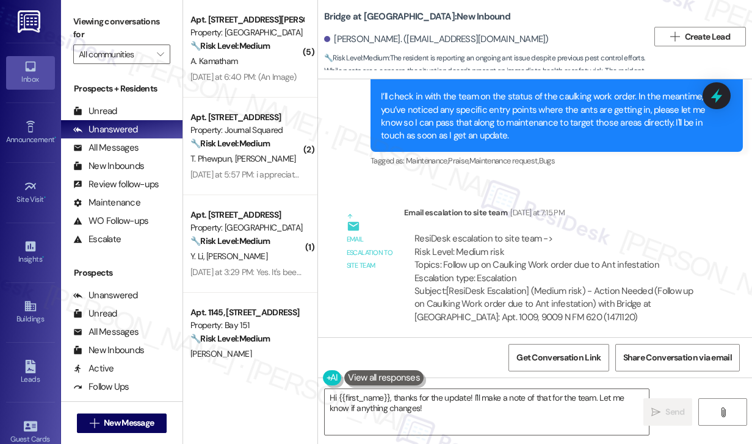
scroll to position [799, 0]
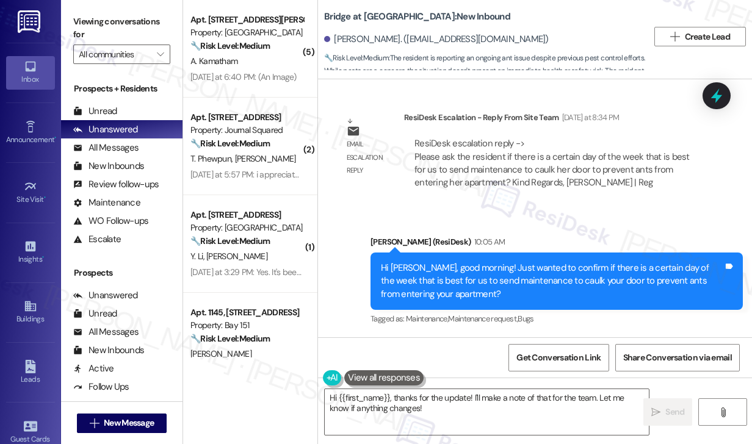
click at [434, 262] on div "Hi [PERSON_NAME], good morning! Just wanted to confirm if there is a certain da…" at bounding box center [552, 281] width 342 height 39
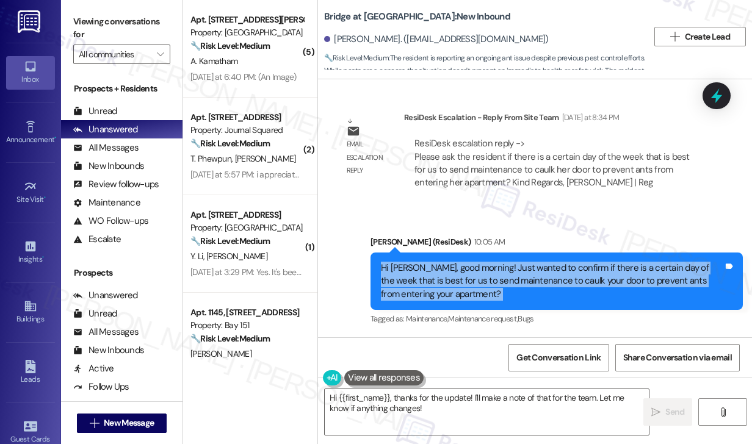
click at [434, 262] on div "Hi [PERSON_NAME], good morning! Just wanted to confirm if there is a certain da…" at bounding box center [552, 281] width 342 height 39
click at [508, 261] on div "Hi Patricia, good morning! Just wanted to confirm if there is a certain day of …" at bounding box center [557, 281] width 372 height 57
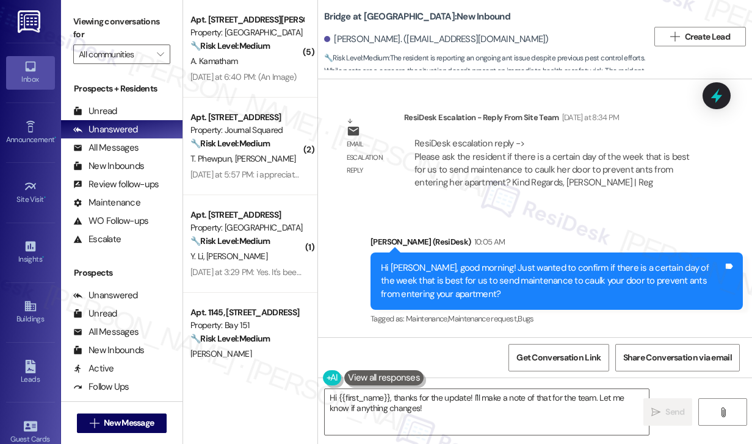
click at [371, 261] on div "Hi Patricia, good morning! Just wanted to confirm if there is a certain day of …" at bounding box center [557, 281] width 372 height 57
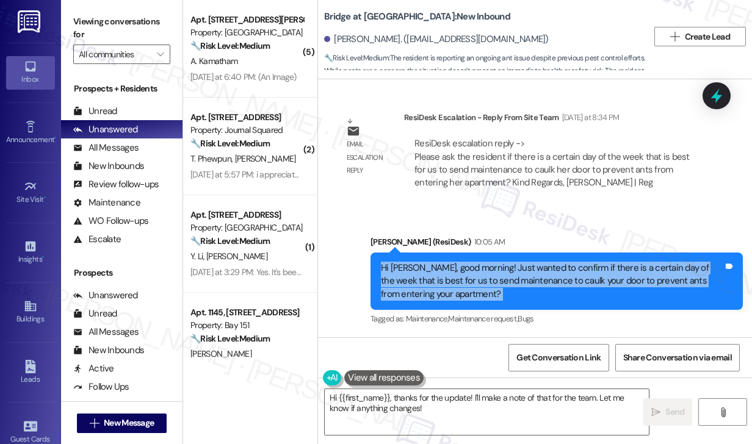
click at [371, 261] on div "Hi Patricia, good morning! Just wanted to confirm if there is a certain day of …" at bounding box center [557, 281] width 372 height 57
click at [457, 280] on div "Hi [PERSON_NAME], good morning! Just wanted to confirm if there is a certain da…" at bounding box center [552, 281] width 342 height 39
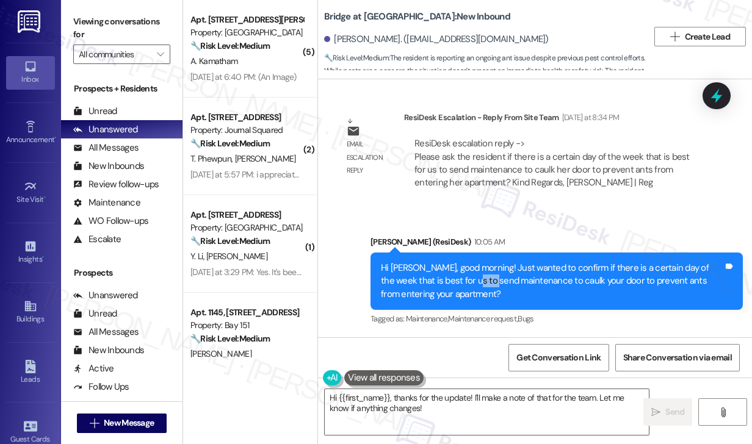
click at [457, 280] on div "Hi [PERSON_NAME], good morning! Just wanted to confirm if there is a certain da…" at bounding box center [552, 281] width 342 height 39
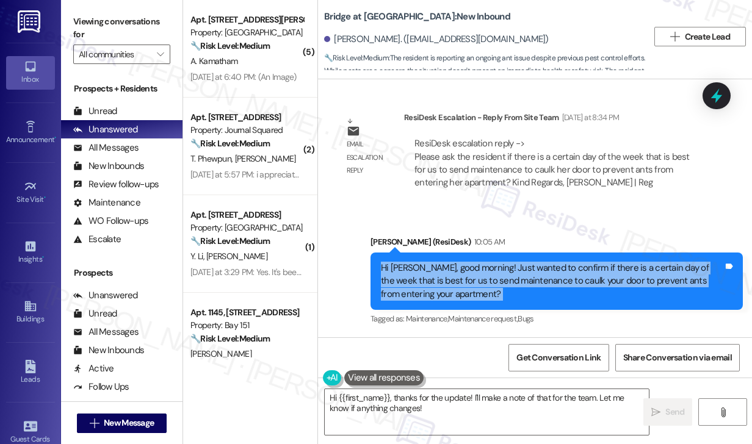
click at [457, 280] on div "Hi [PERSON_NAME], good morning! Just wanted to confirm if there is a certain da…" at bounding box center [552, 281] width 342 height 39
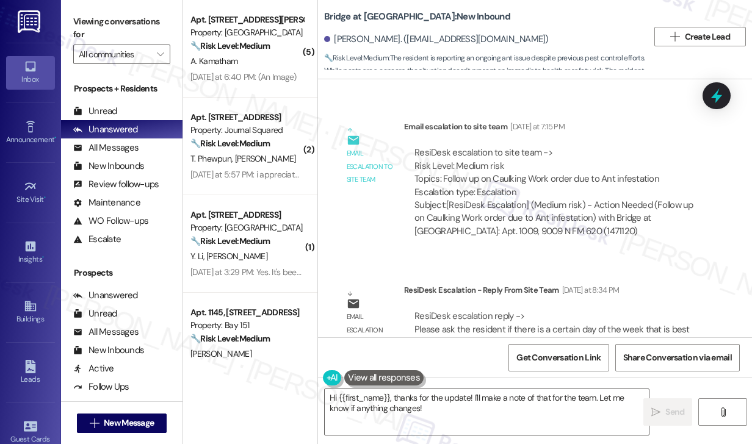
scroll to position [616, 0]
